Goal: Transaction & Acquisition: Download file/media

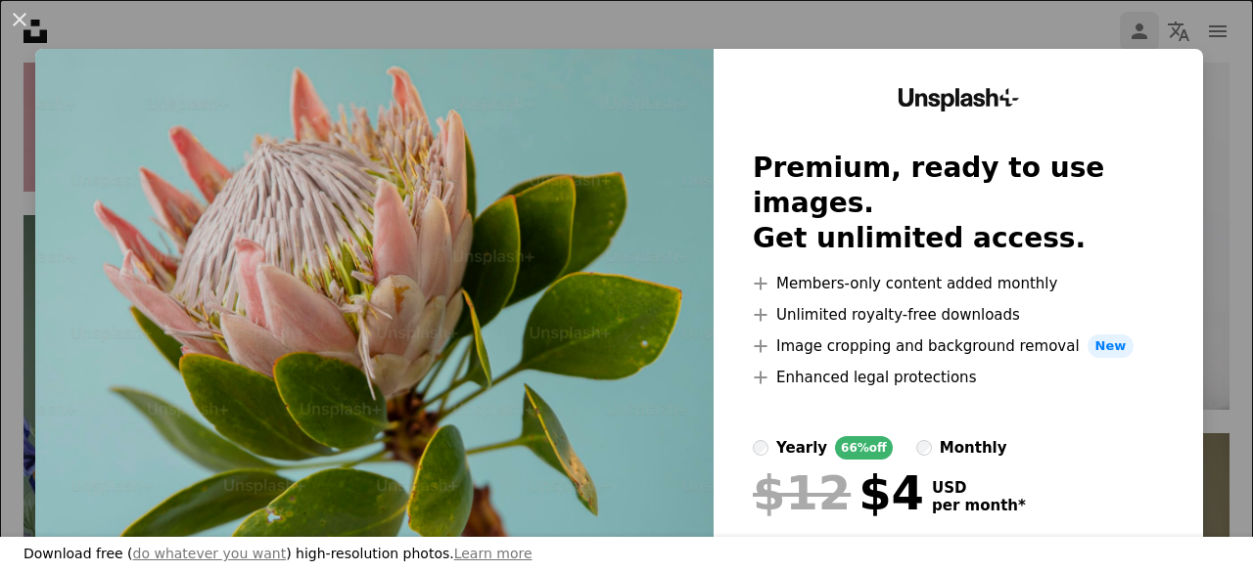
click at [1112, 40] on div "An X shape Download free ( do whatever you want ) high-resolution photos. Learn…" at bounding box center [626, 286] width 1253 height 572
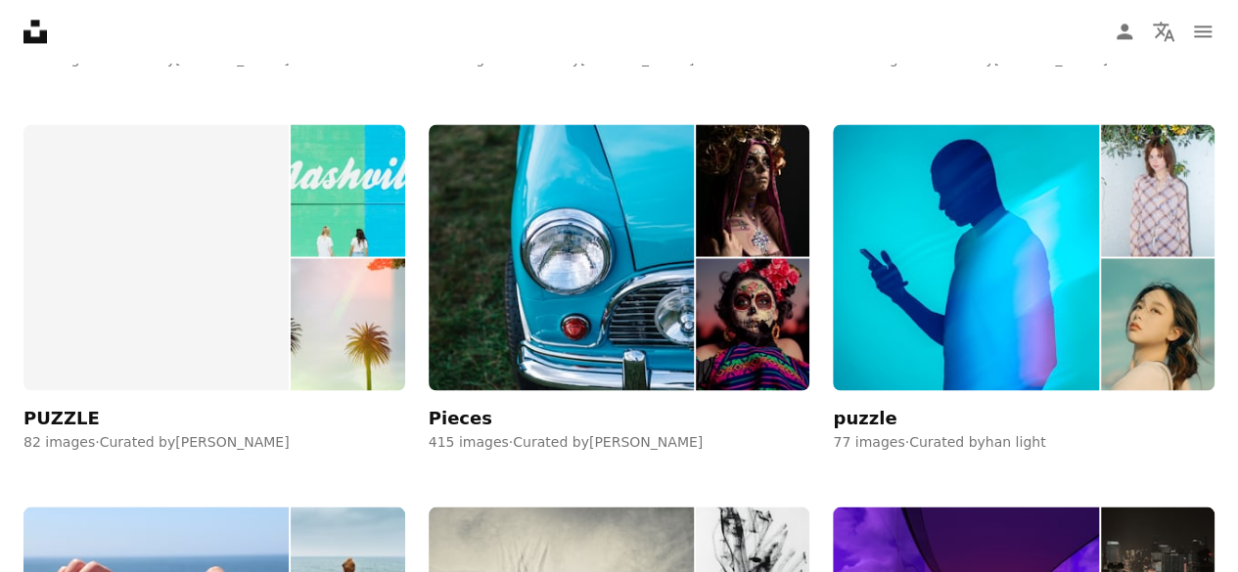
scroll to position [2740, 0]
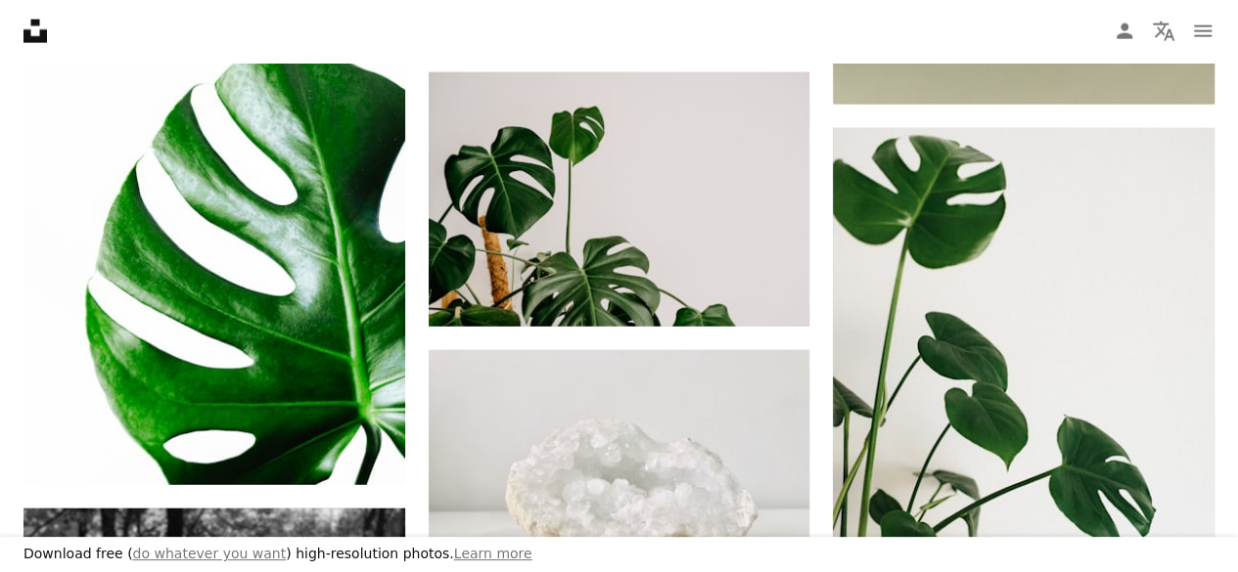
scroll to position [1957, 0]
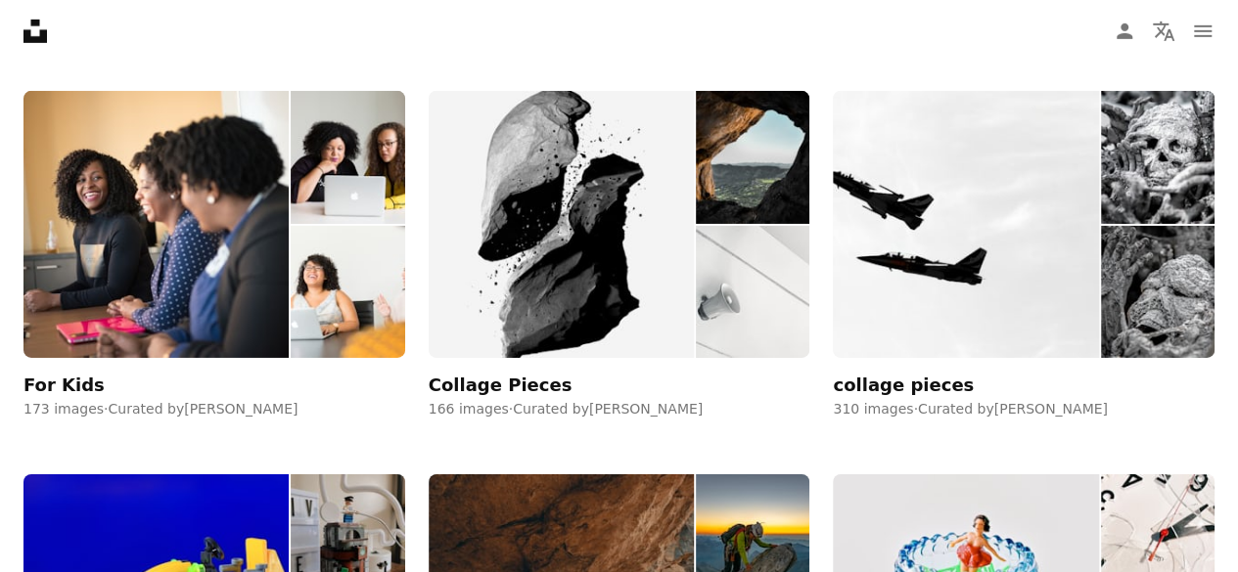
scroll to position [3621, 0]
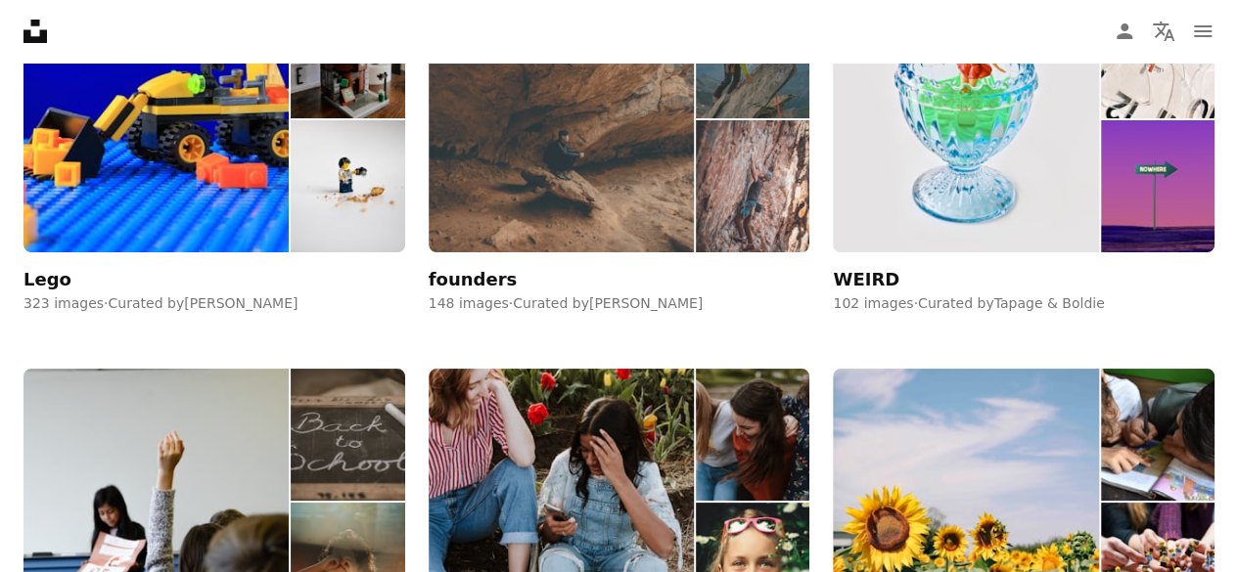
click at [582, 142] on img at bounding box center [561, 118] width 265 height 267
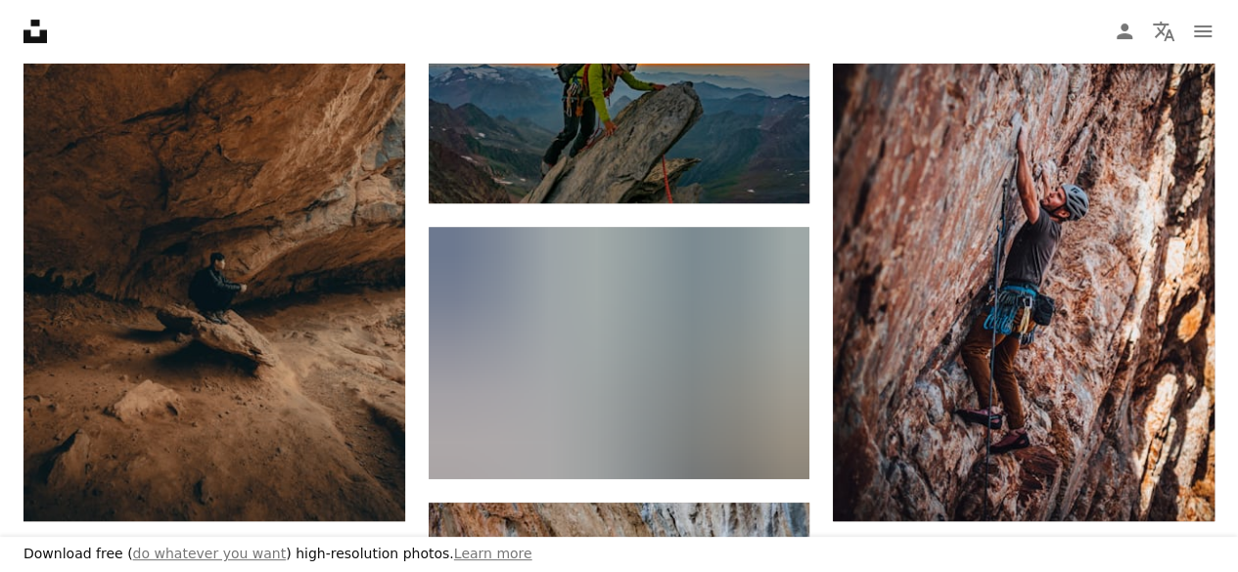
scroll to position [489, 0]
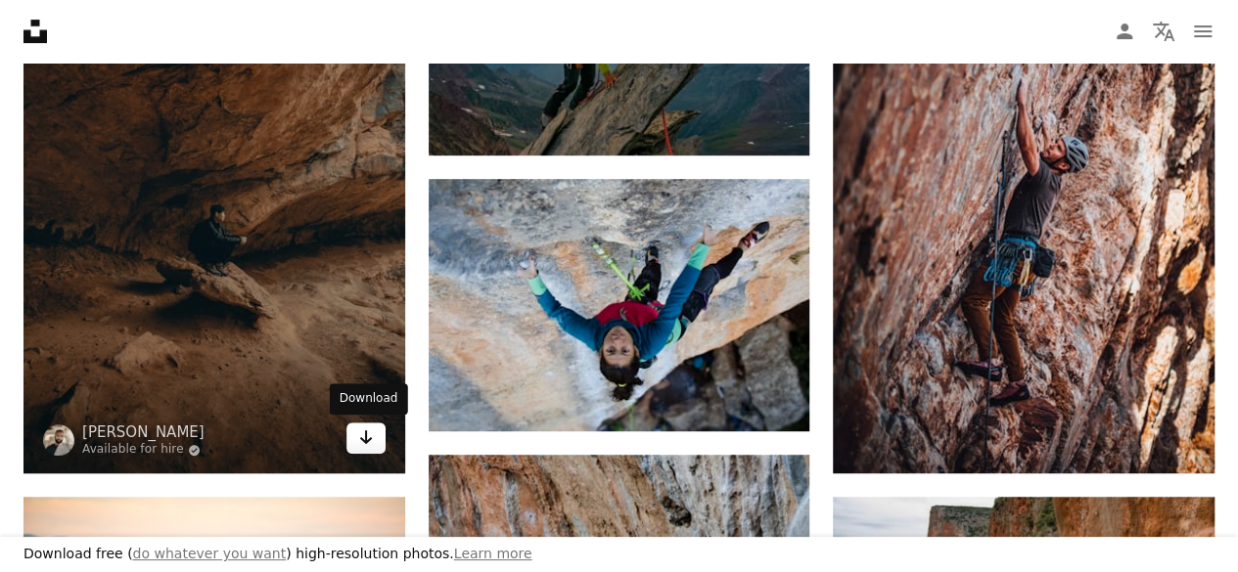
click at [364, 440] on icon "Download" at bounding box center [365, 438] width 13 height 14
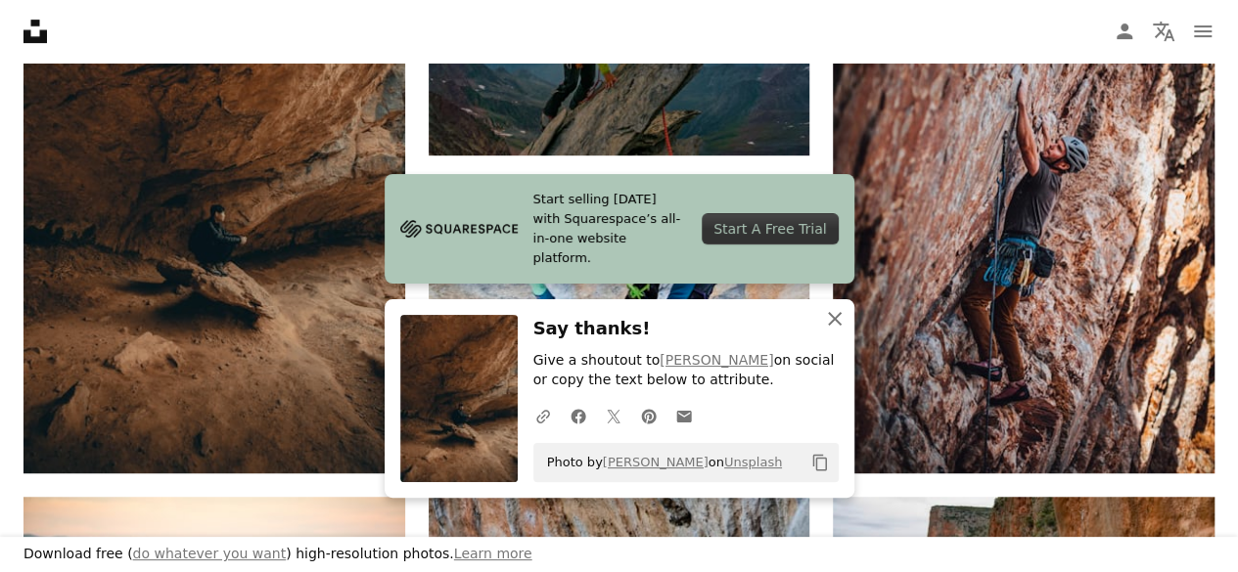
click at [827, 322] on icon "An X shape" at bounding box center [834, 318] width 23 height 23
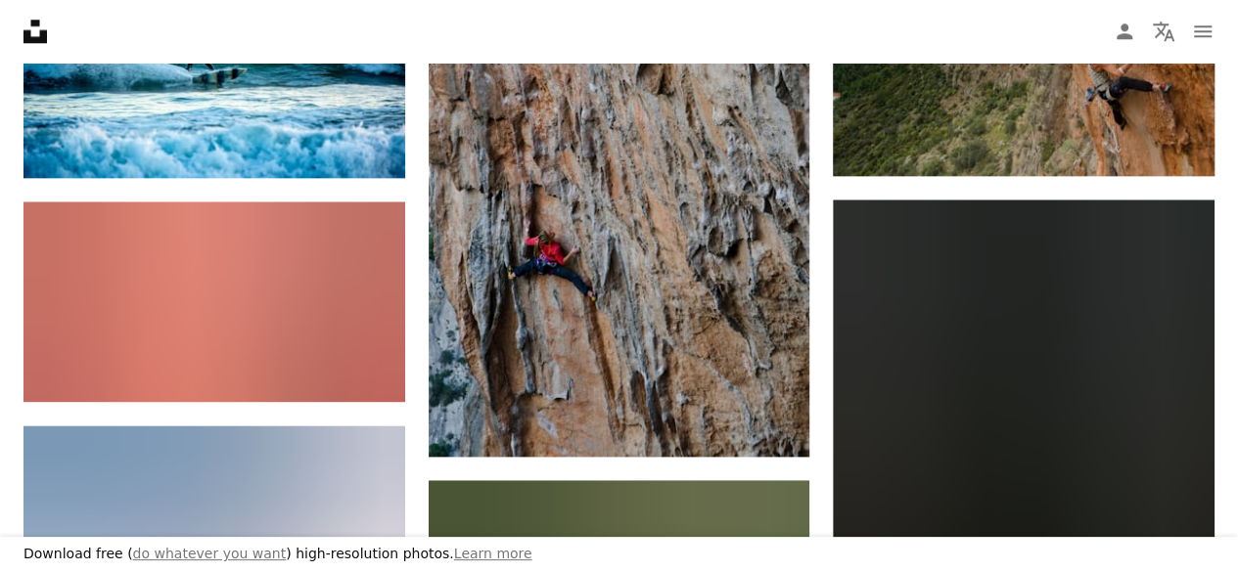
scroll to position [1076, 0]
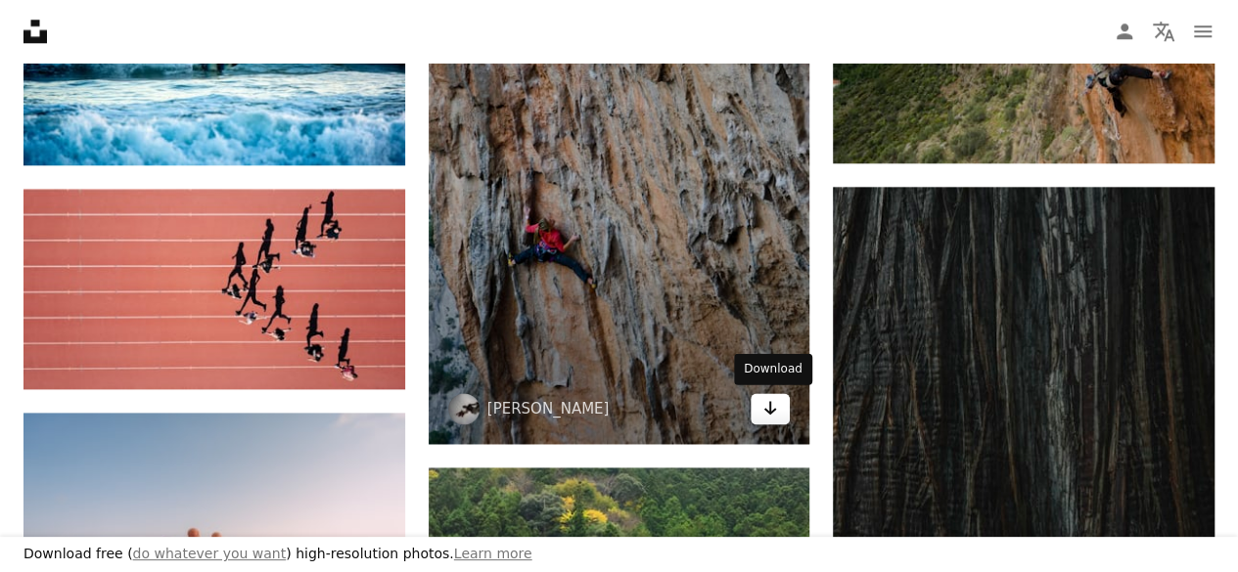
click at [771, 414] on icon "Arrow pointing down" at bounding box center [770, 407] width 16 height 23
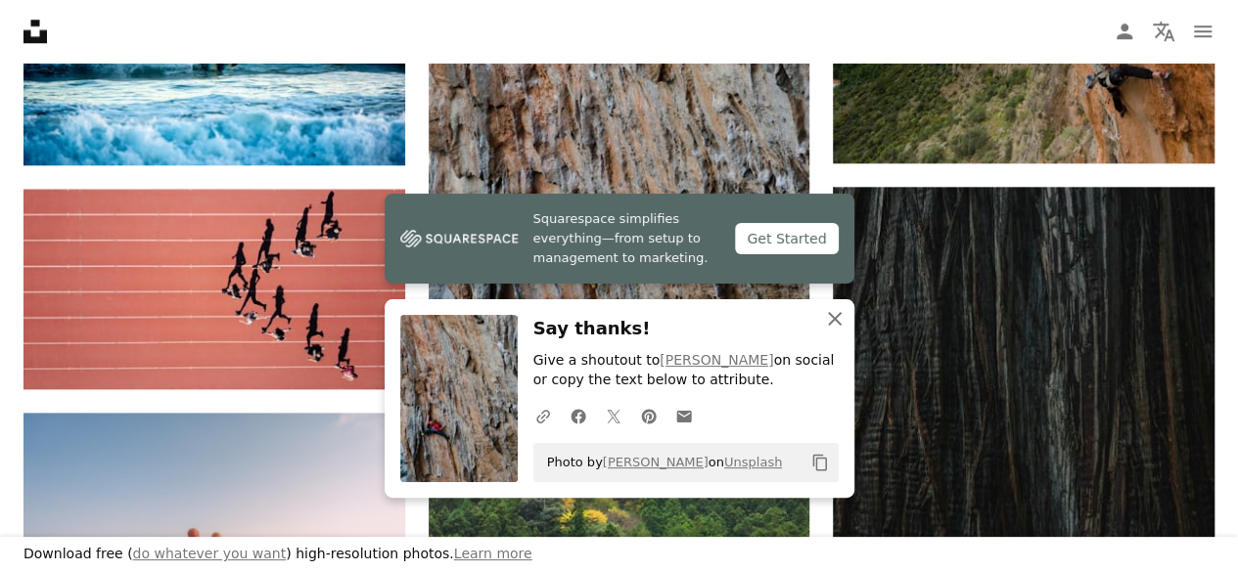
click at [826, 318] on icon "An X shape" at bounding box center [834, 318] width 23 height 23
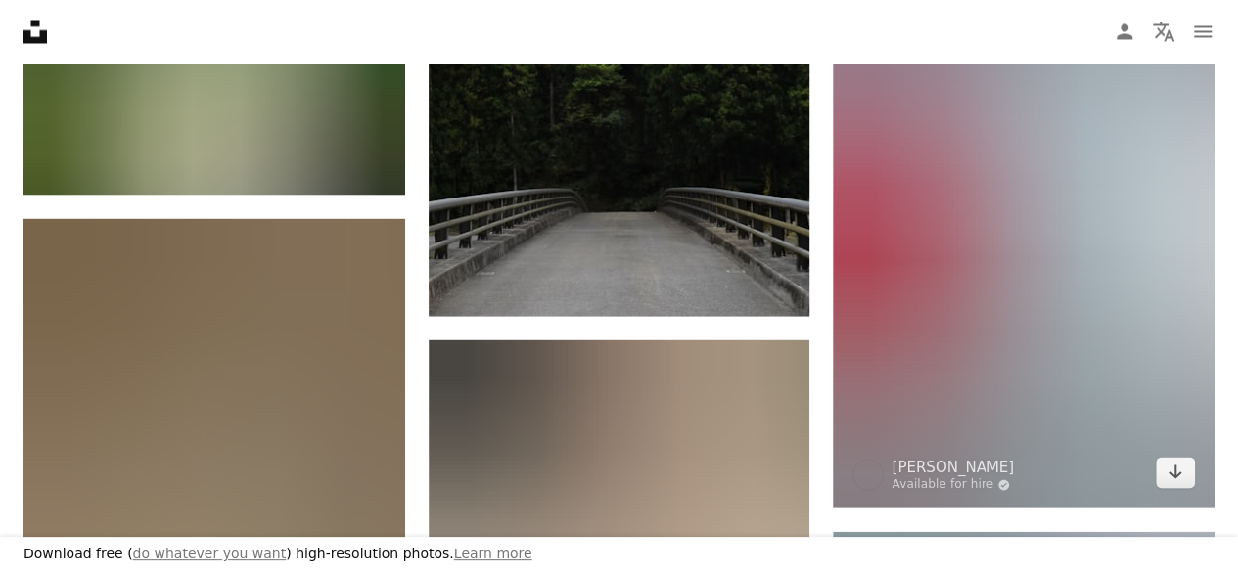
scroll to position [1664, 0]
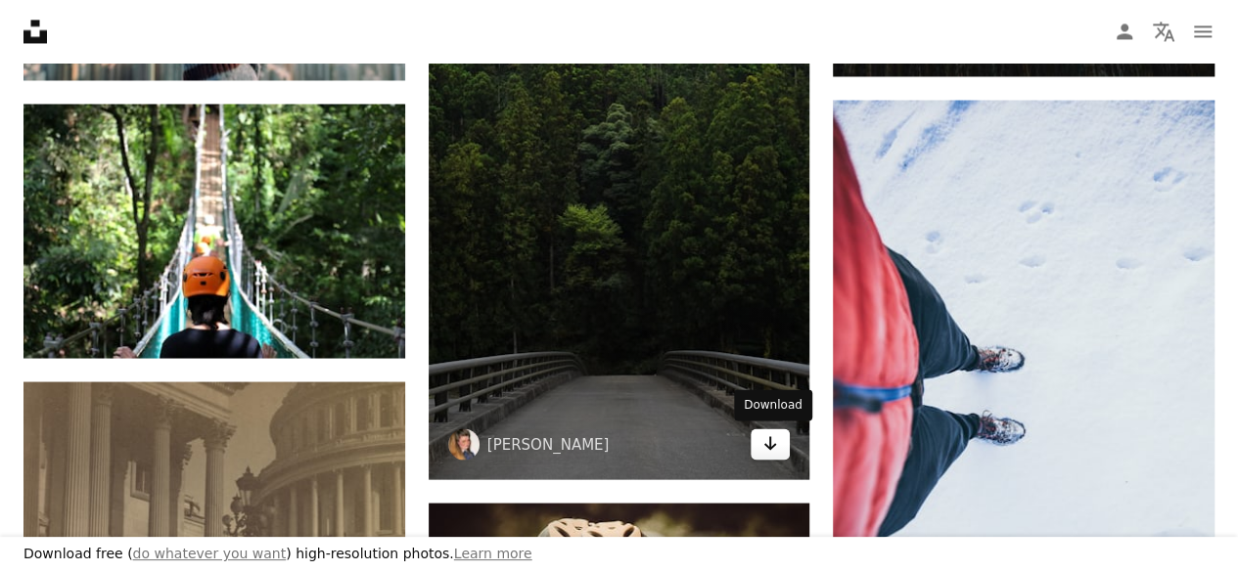
click at [764, 453] on icon "Arrow pointing down" at bounding box center [770, 443] width 16 height 23
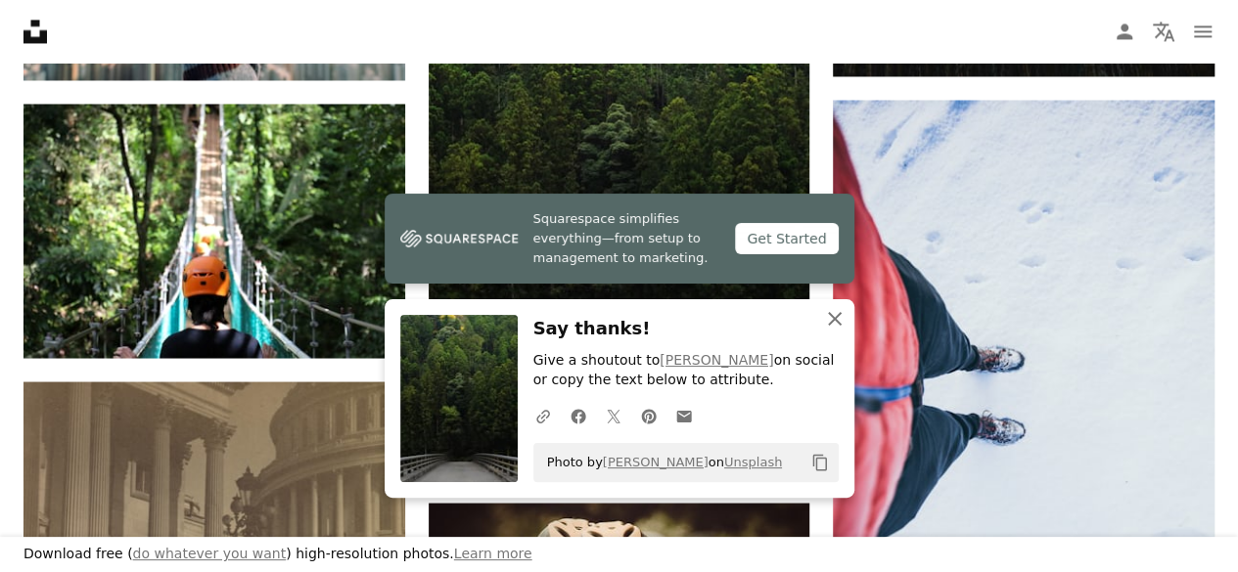
click at [833, 314] on icon "An X shape" at bounding box center [834, 318] width 23 height 23
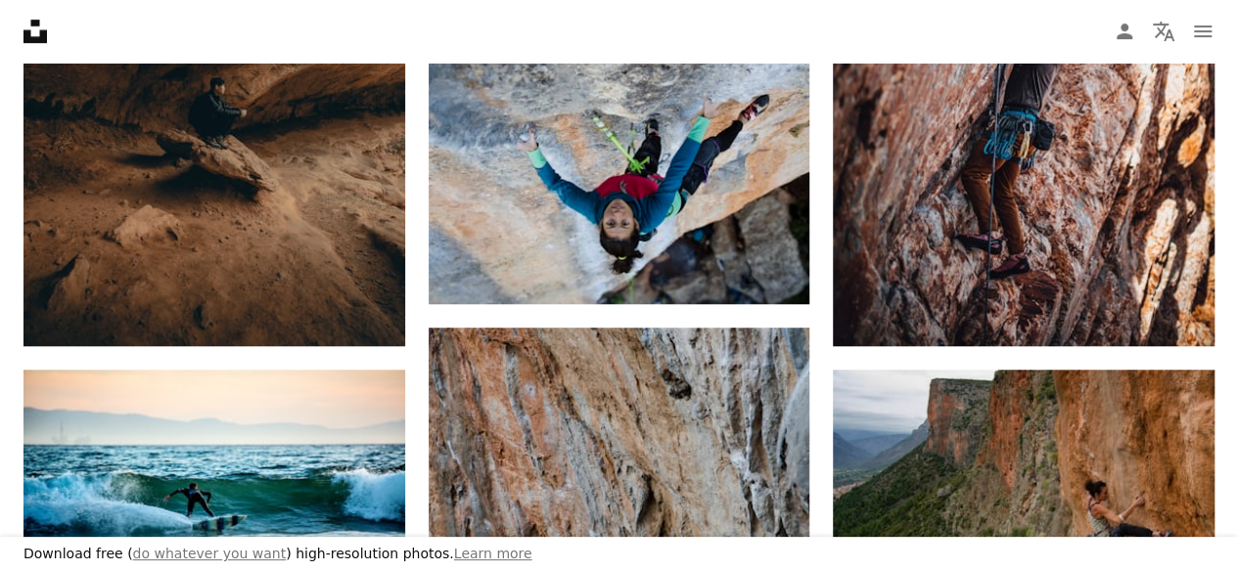
scroll to position [587, 0]
